Goal: Information Seeking & Learning: Learn about a topic

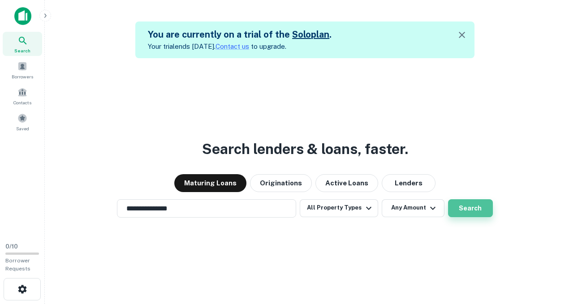
click at [478, 212] on button "Search" at bounding box center [470, 208] width 45 height 18
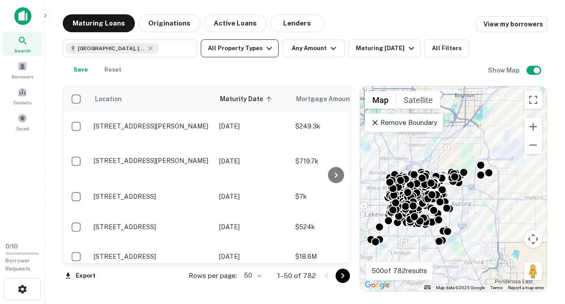
click at [264, 50] on icon "button" at bounding box center [269, 48] width 11 height 11
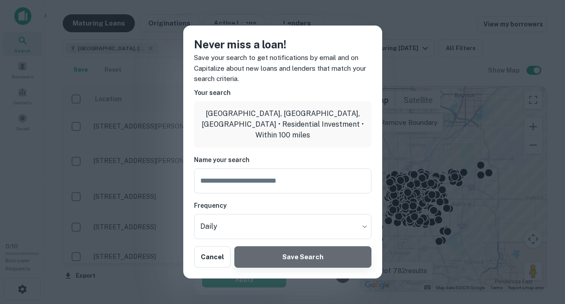
click at [261, 251] on button "Save Search" at bounding box center [302, 257] width 137 height 22
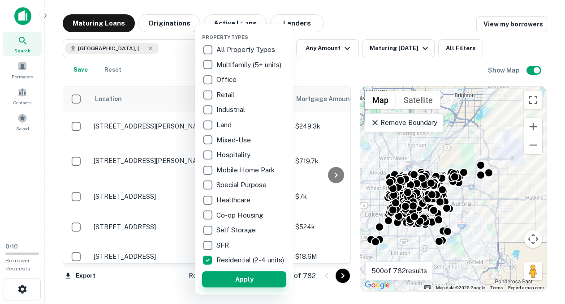
click at [264, 282] on button "Apply" at bounding box center [244, 280] width 84 height 16
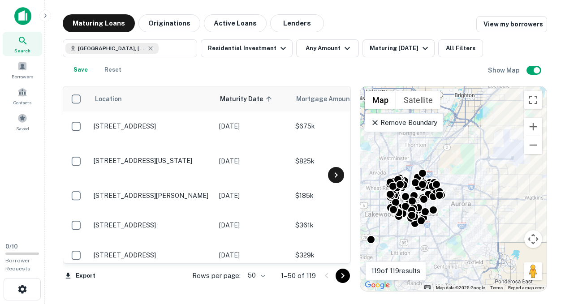
click at [337, 174] on icon at bounding box center [336, 175] width 3 height 5
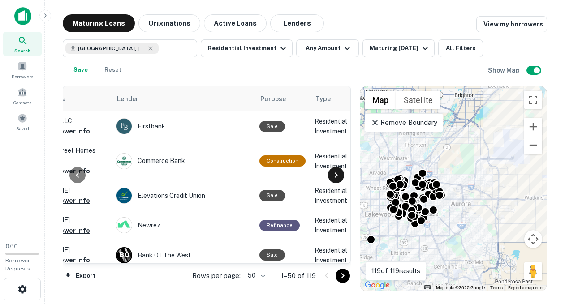
click at [337, 174] on icon at bounding box center [336, 175] width 3 height 5
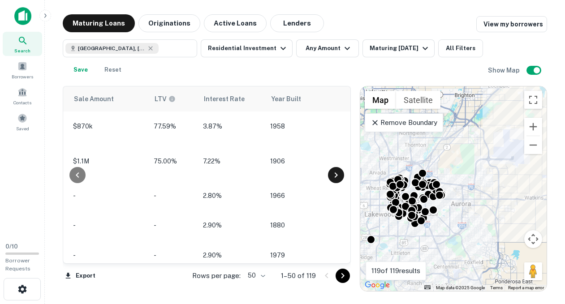
scroll to position [0, 753]
click at [81, 172] on icon at bounding box center [77, 175] width 11 height 11
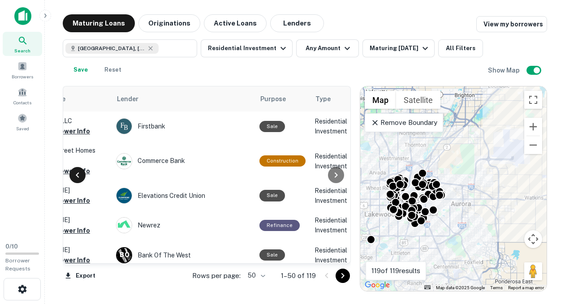
click at [81, 172] on icon at bounding box center [77, 175] width 11 height 11
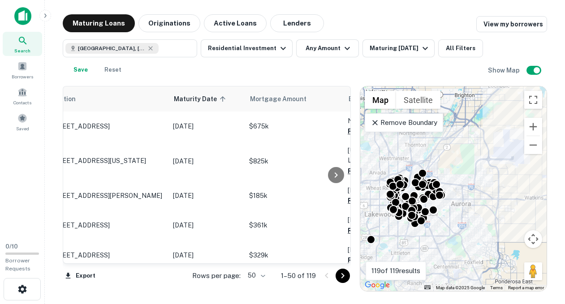
scroll to position [0, 0]
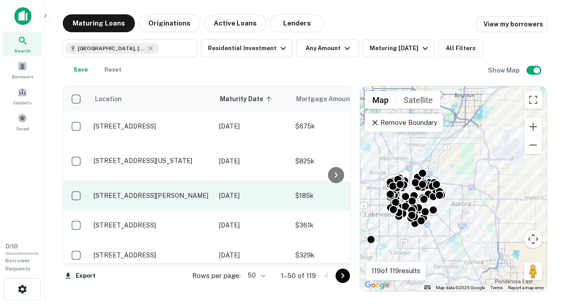
click at [109, 192] on p "[STREET_ADDRESS][PERSON_NAME]" at bounding box center [152, 196] width 117 height 8
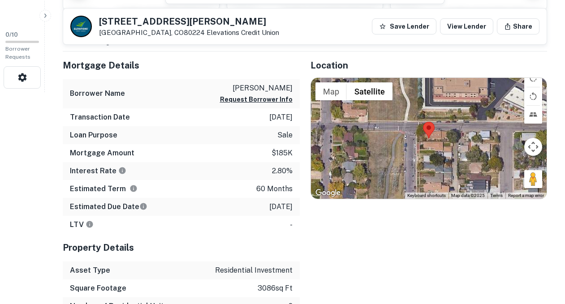
scroll to position [213, 0]
